Goal: Find specific page/section: Find specific page/section

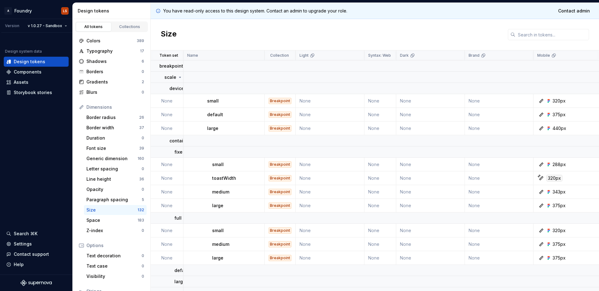
drag, startPoint x: 182, startPoint y: 54, endPoint x: 188, endPoint y: 54, distance: 5.9
click at [188, 54] on div "Name" at bounding box center [223, 56] width 81 height 10
drag, startPoint x: 182, startPoint y: 54, endPoint x: 196, endPoint y: 56, distance: 13.5
click at [196, 56] on div "Name" at bounding box center [223, 56] width 81 height 10
click at [170, 72] on td "scale" at bounding box center [167, 77] width 33 height 11
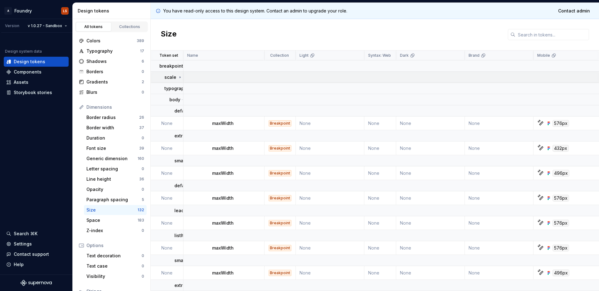
click at [170, 77] on p "scale" at bounding box center [170, 77] width 12 height 6
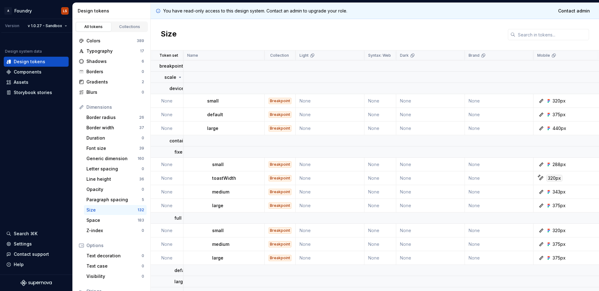
click at [167, 26] on div "Size" at bounding box center [375, 35] width 448 height 32
